Goal: Obtain resource: Download file/media

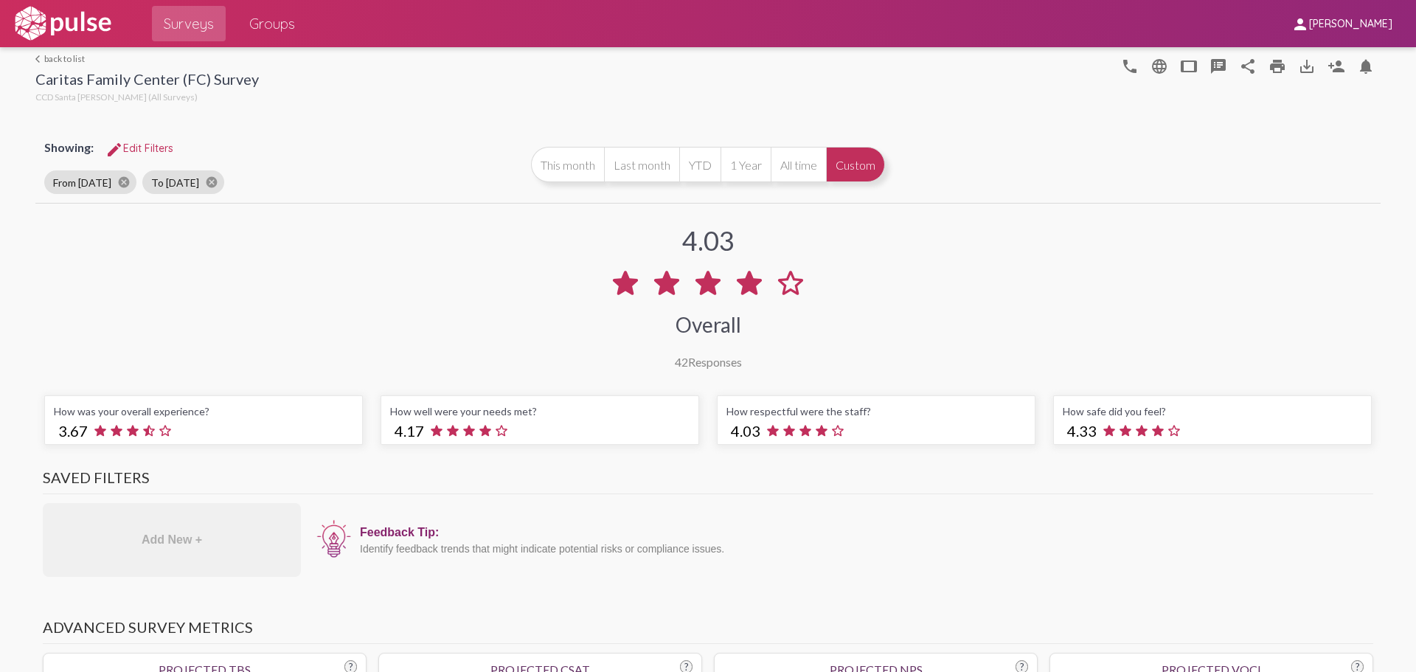
click at [61, 64] on div "arrow_back_ios back to list Caritas Family Center (FC) Survey CCD Santa [PERSON…" at bounding box center [146, 79] width 223 height 53
click at [59, 63] on link "arrow_back_ios back to list" at bounding box center [146, 58] width 223 height 11
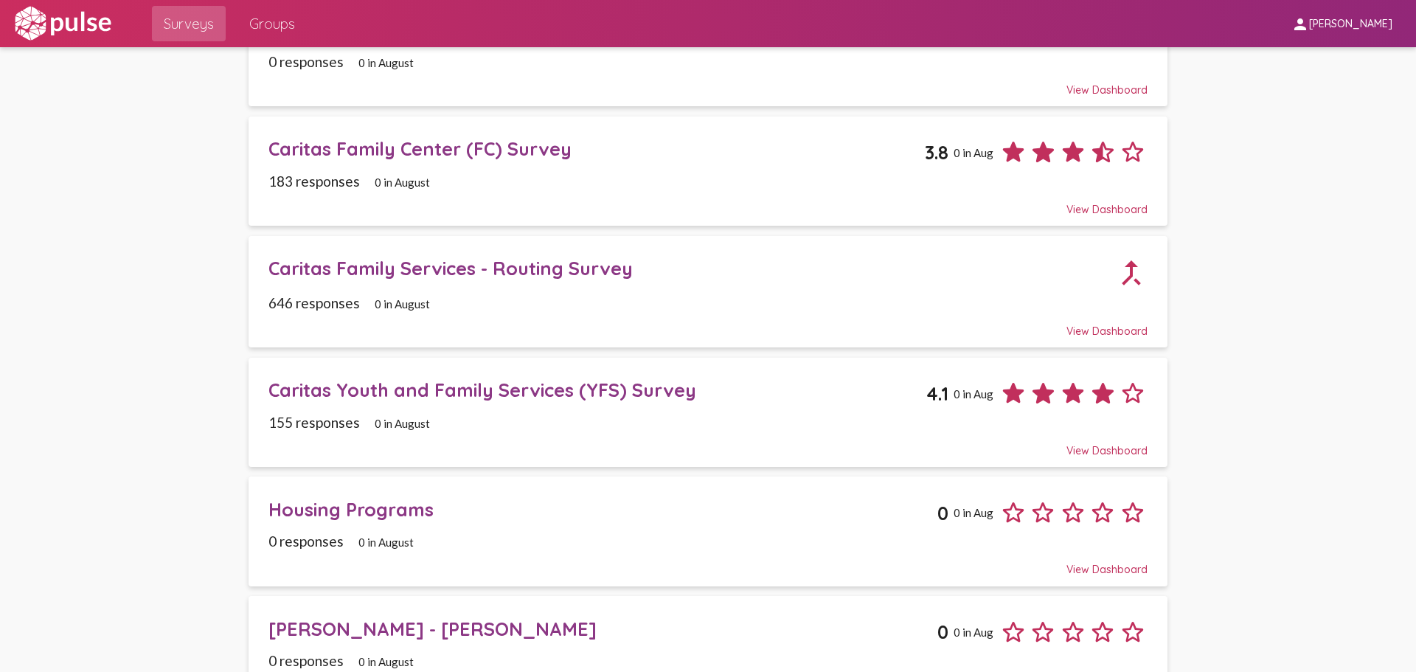
scroll to position [1844, 0]
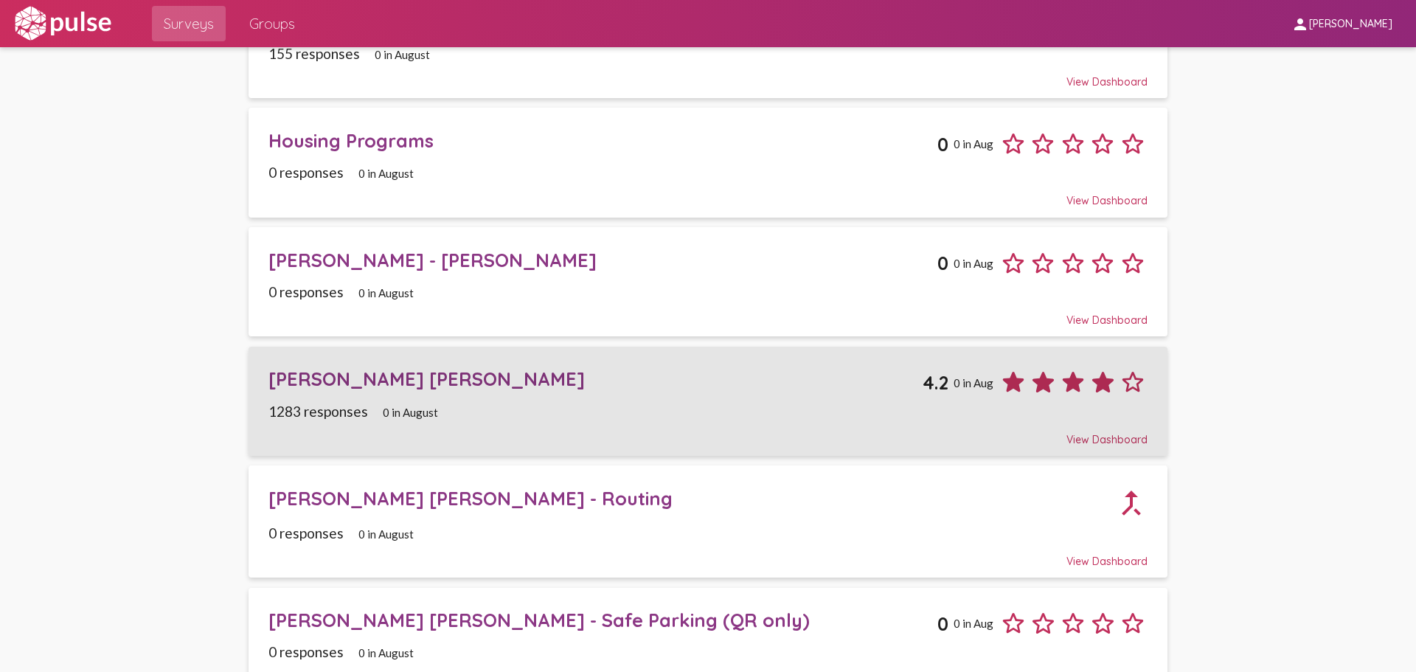
click at [443, 370] on div "[PERSON_NAME] [PERSON_NAME]" at bounding box center [595, 378] width 654 height 23
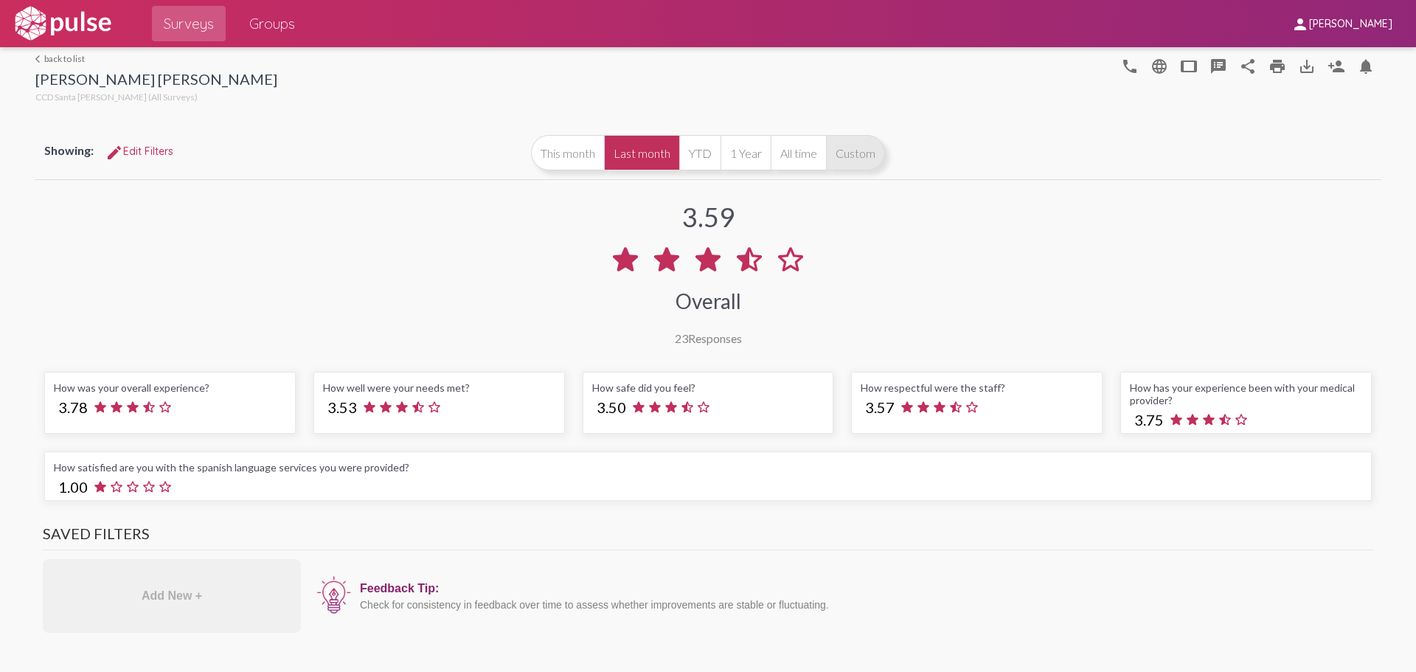
click at [844, 148] on button "Custom" at bounding box center [855, 152] width 59 height 35
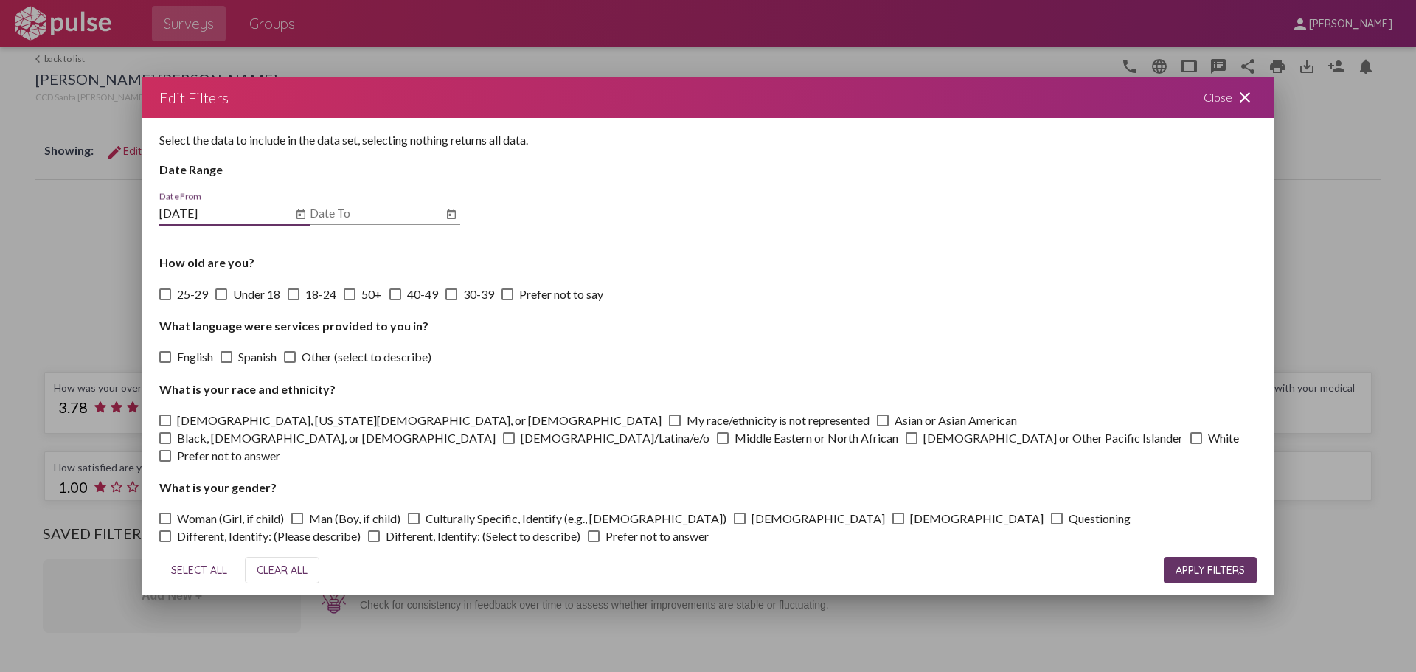
type input "[DATE]"
click at [370, 212] on div "Date To" at bounding box center [376, 208] width 133 height 33
type input "[DATE]"
click at [1179, 547] on div "SELECT ALL CLEAR ALL APPLY FILTERS" at bounding box center [708, 570] width 1098 height 50
click at [1189, 564] on span "APPLY FILTERS" at bounding box center [1210, 570] width 69 height 13
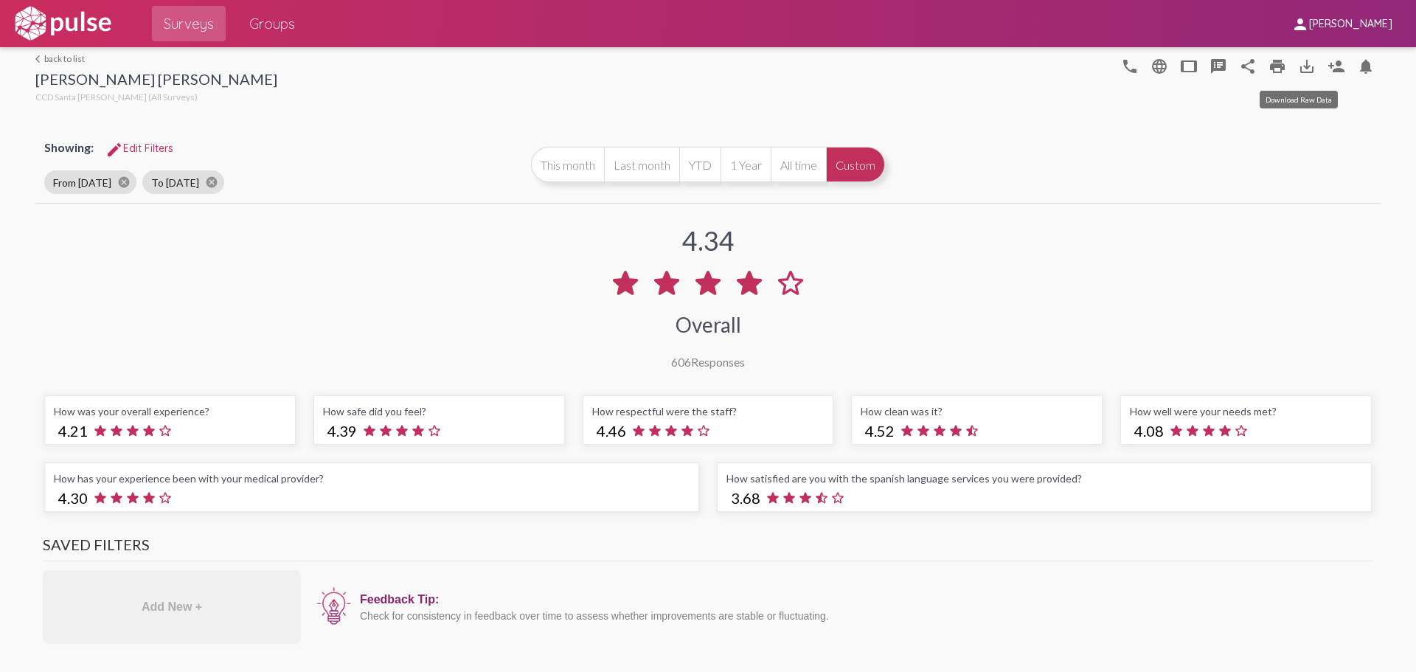
click at [1298, 60] on mat-icon "save_alt" at bounding box center [1307, 67] width 18 height 18
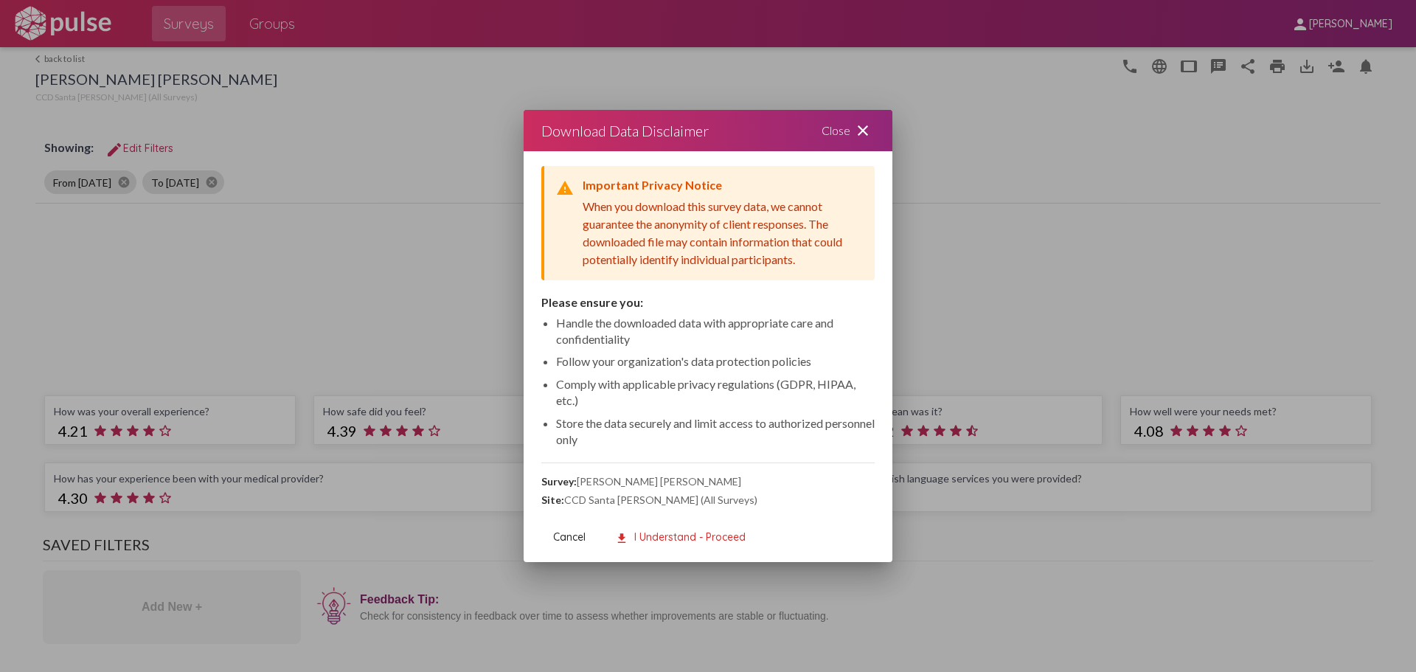
click at [872, 136] on div "Close close" at bounding box center [848, 130] width 89 height 41
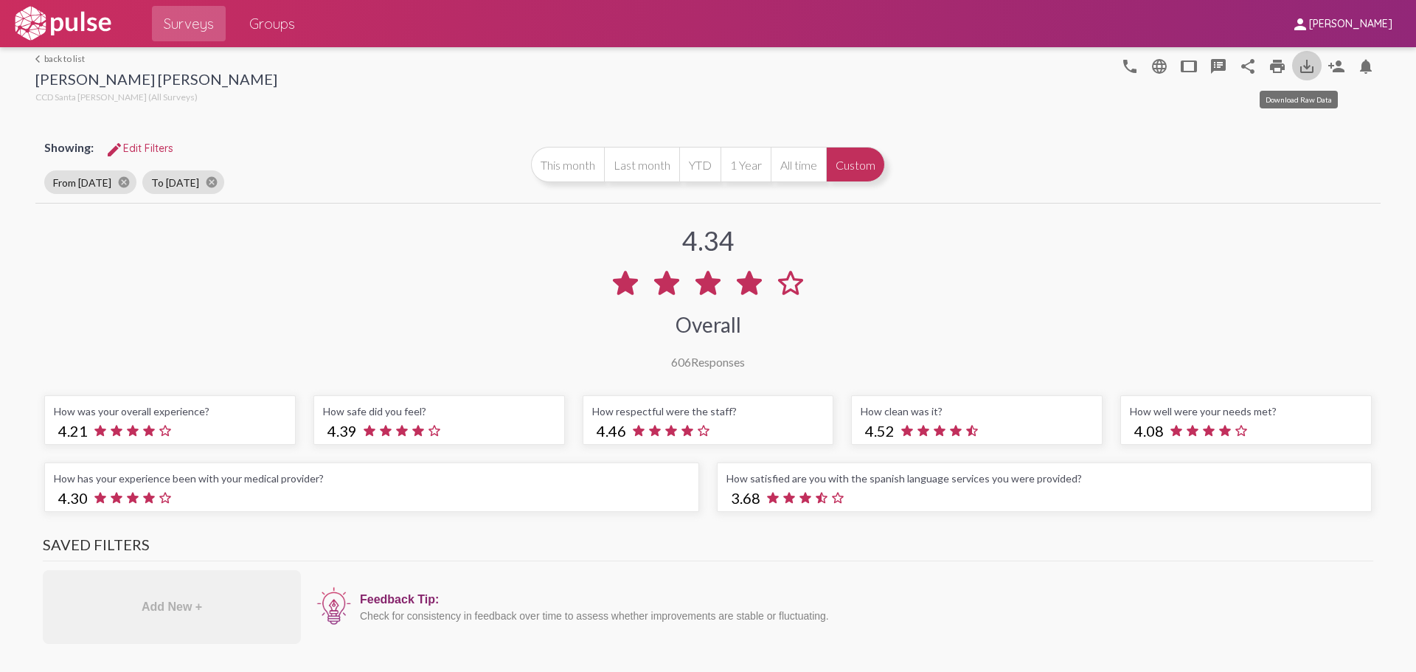
click at [1292, 68] on button "save_alt" at bounding box center [1307, 66] width 30 height 30
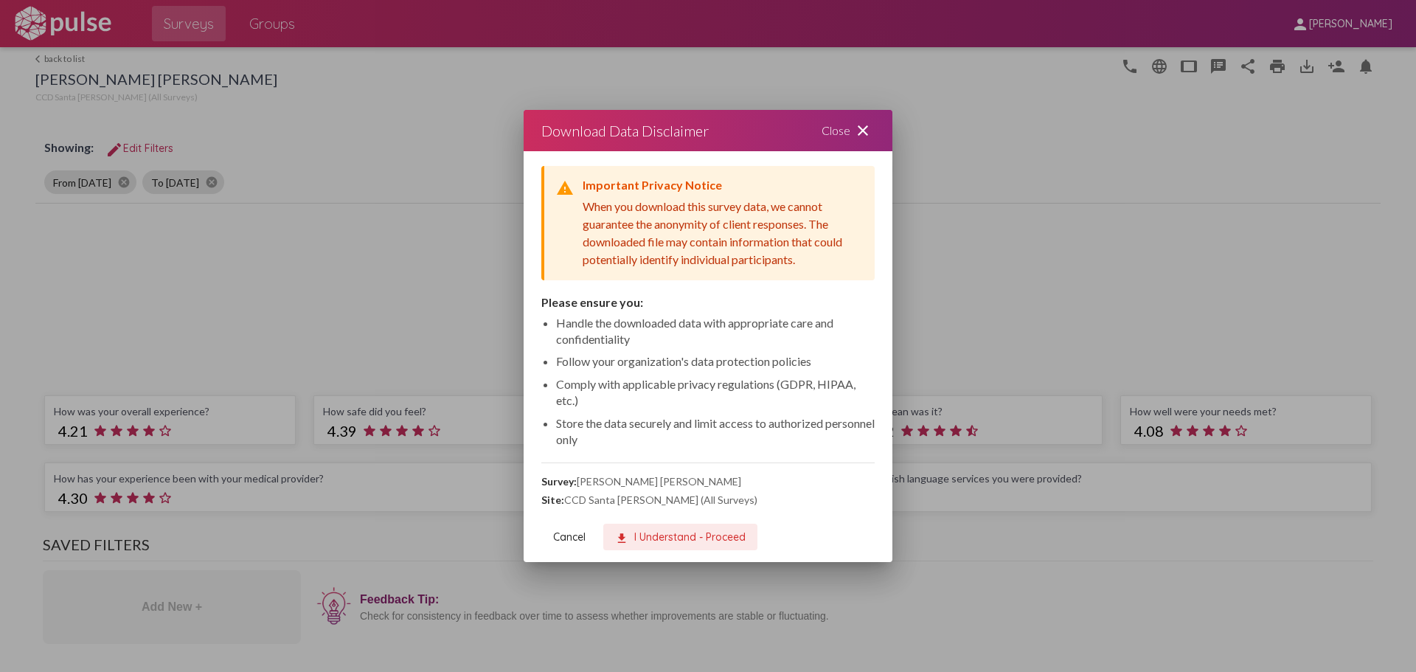
click at [666, 539] on span "download I Understand - Proceed" at bounding box center [680, 536] width 131 height 13
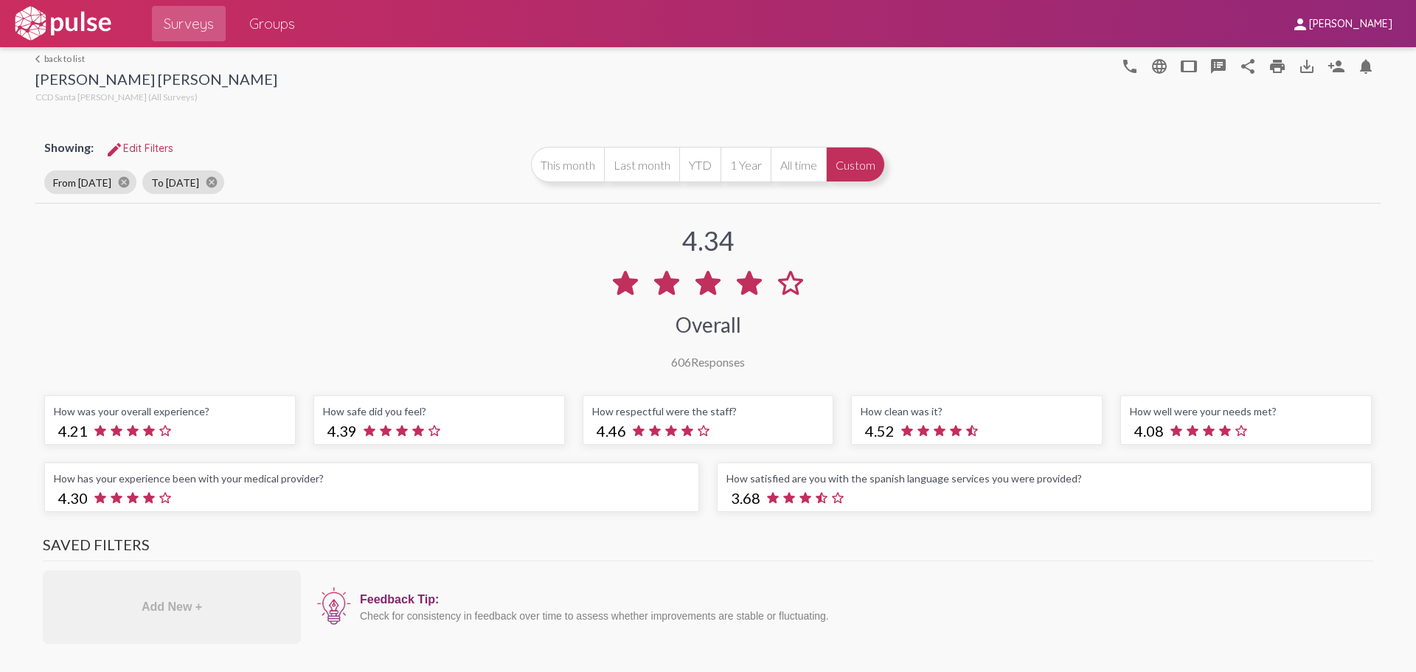
click at [56, 60] on link "arrow_back_ios back to list" at bounding box center [156, 58] width 242 height 11
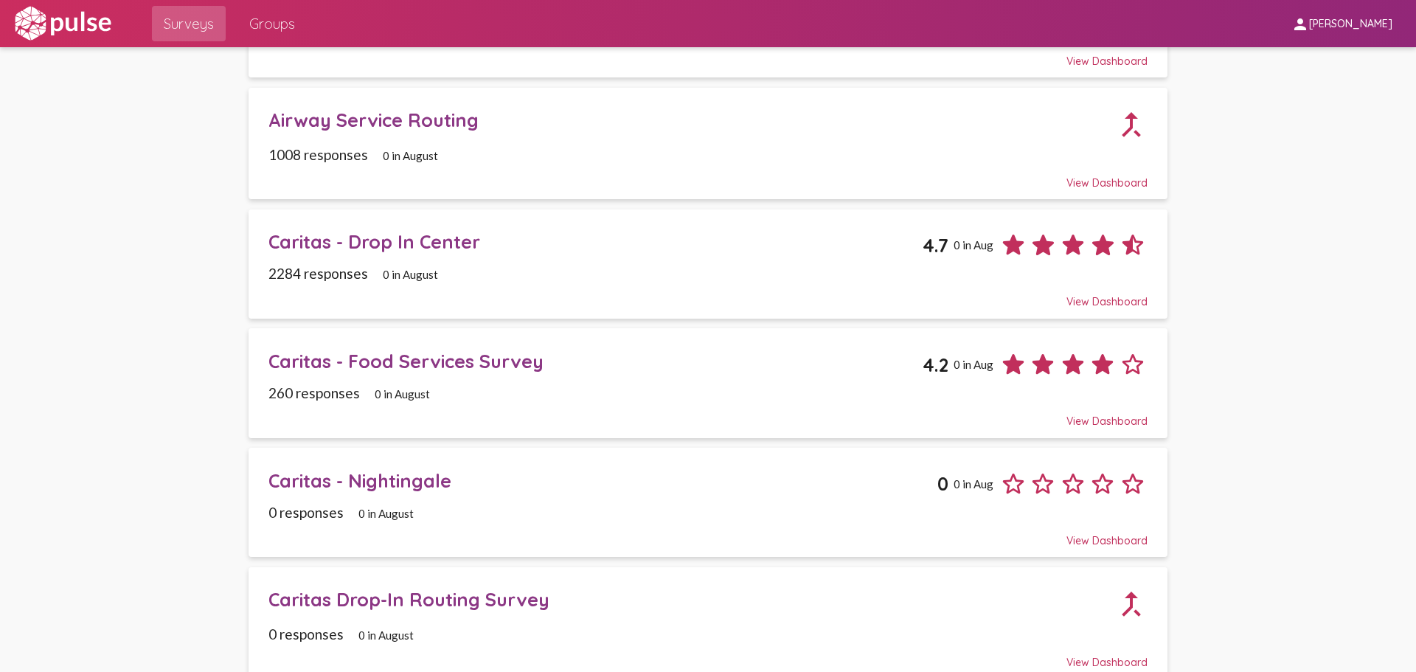
scroll to position [885, 0]
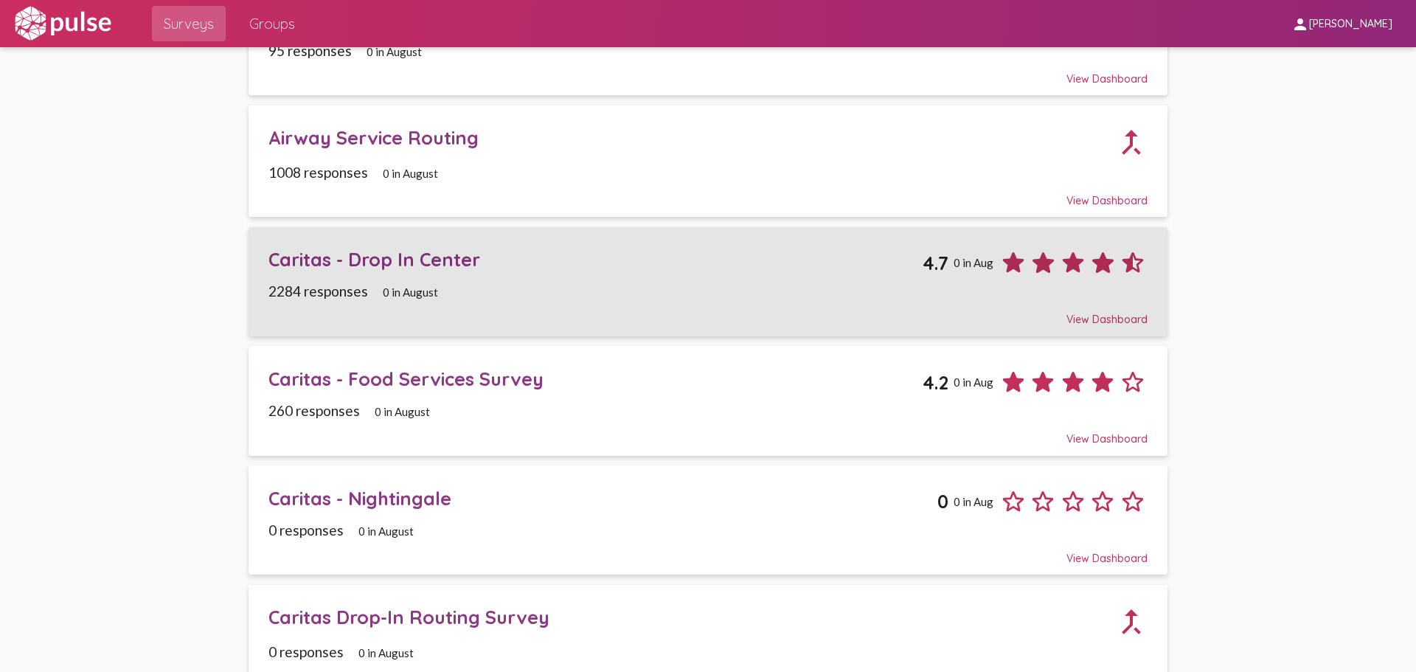
click at [606, 273] on div "Caritas - Drop In Center 4.7 0 in Aug" at bounding box center [707, 257] width 879 height 41
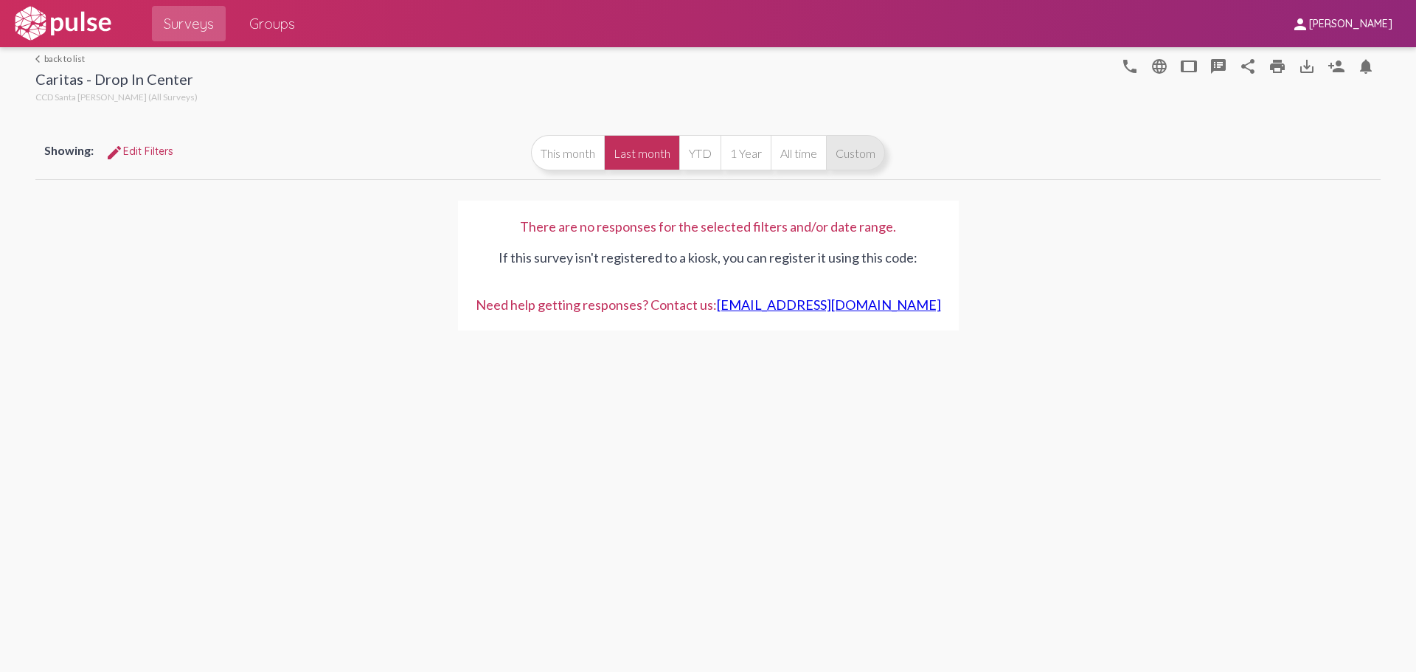
click at [835, 159] on button "Custom" at bounding box center [855, 152] width 59 height 35
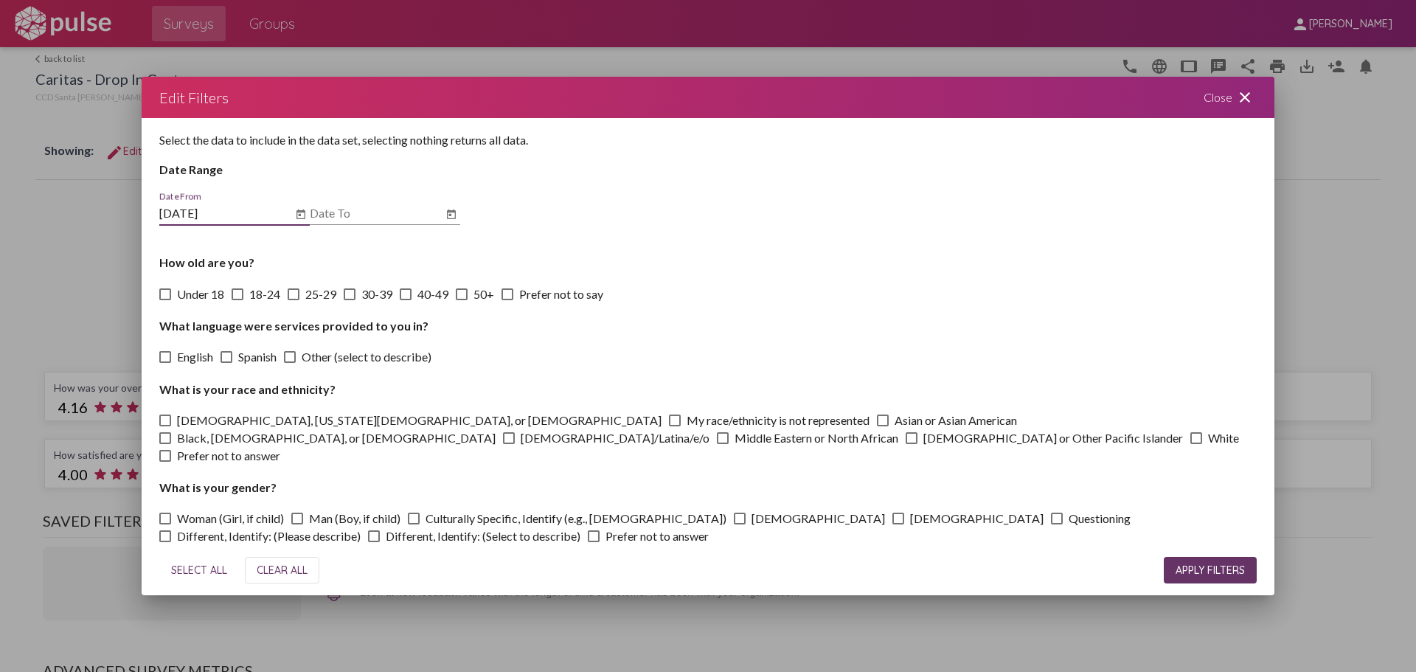
type input "[DATE]"
click at [1211, 564] on span "APPLY FILTERS" at bounding box center [1210, 570] width 69 height 13
